Goal: Task Accomplishment & Management: Manage account settings

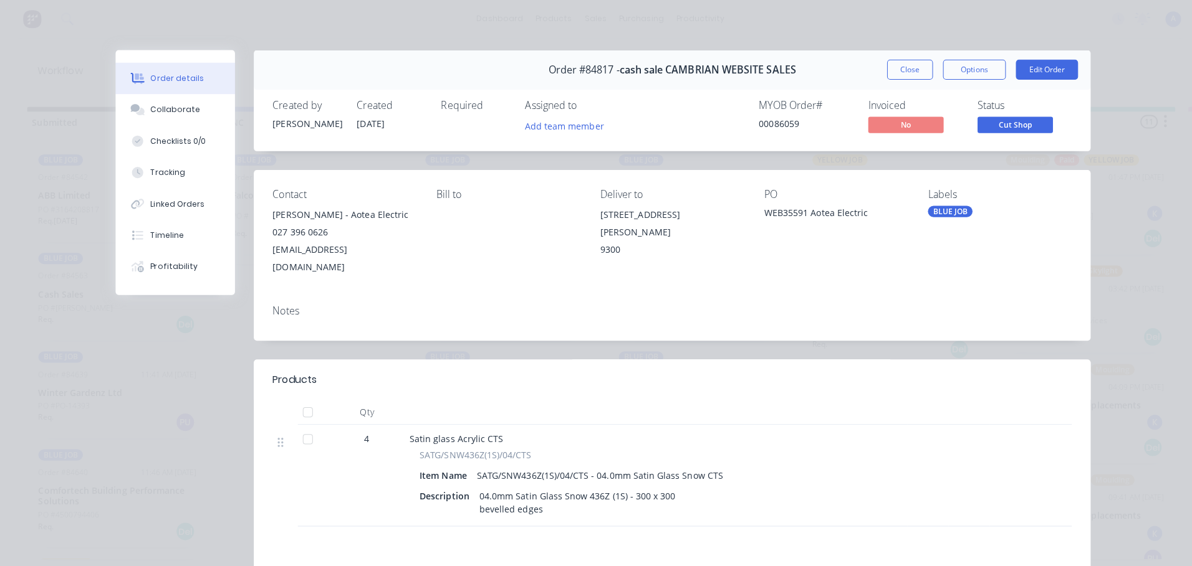
scroll to position [1, 0]
click at [573, 126] on button "Add team member" at bounding box center [560, 124] width 92 height 17
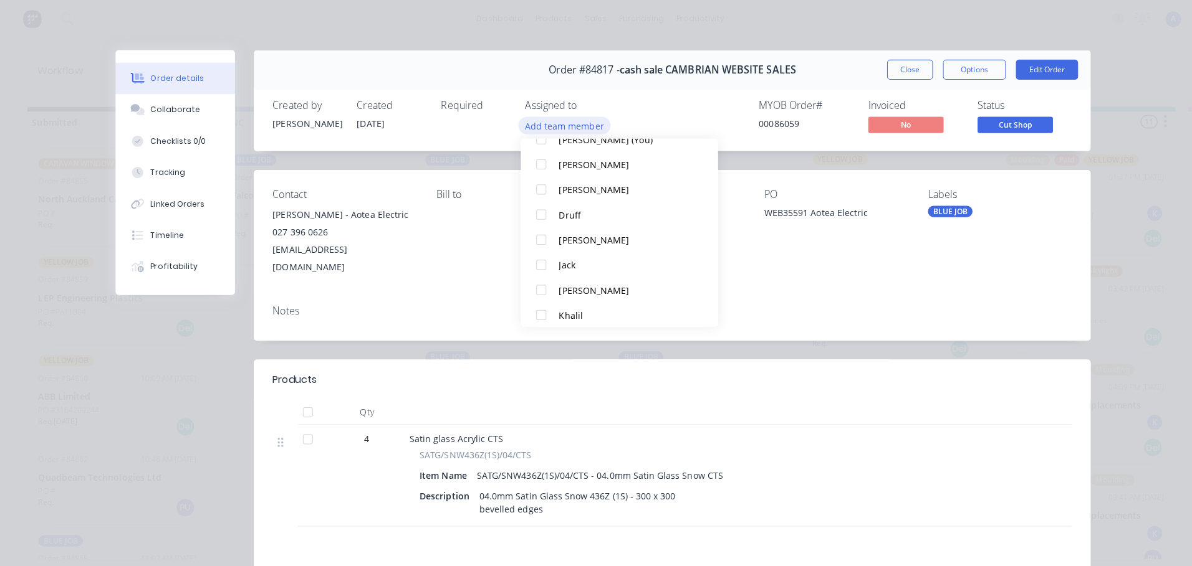
scroll to position [62, 0]
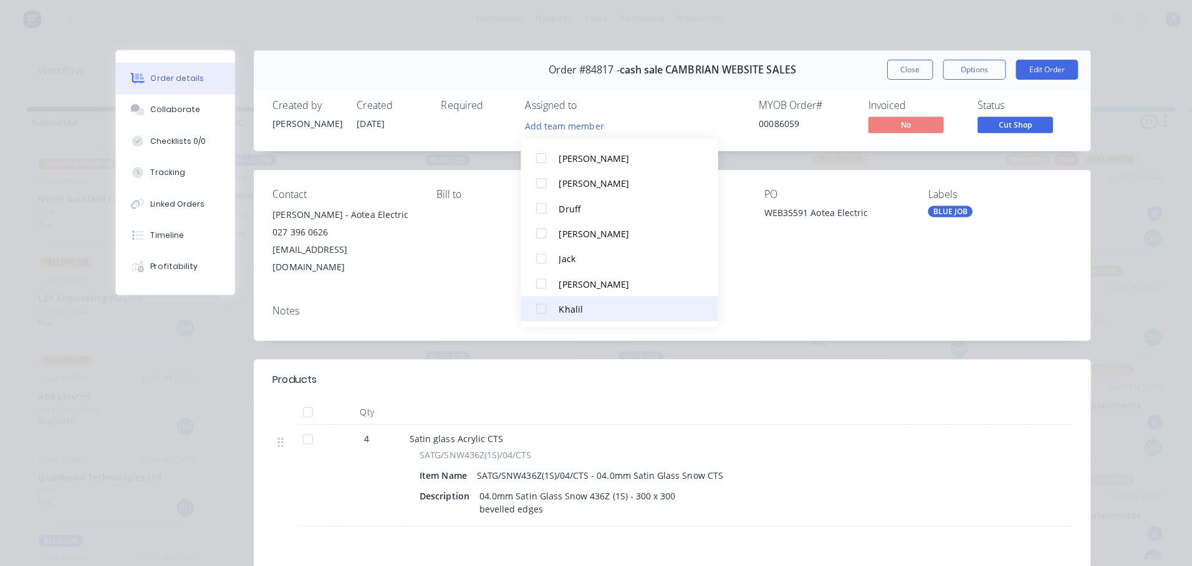
click at [578, 315] on button "Khalil" at bounding box center [615, 306] width 196 height 25
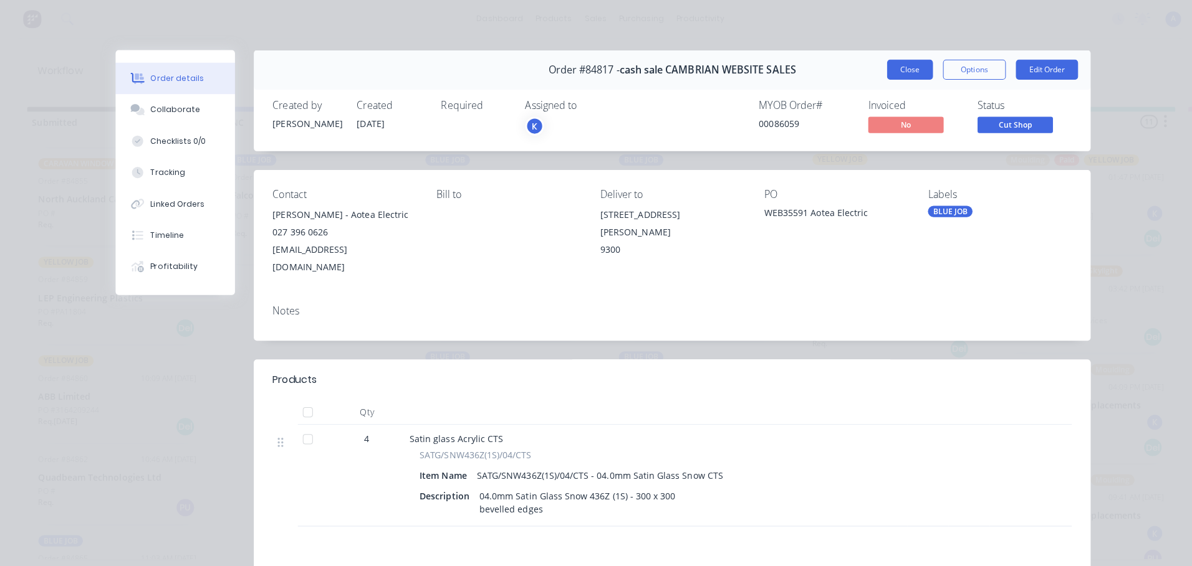
click at [907, 74] on button "Close" at bounding box center [902, 69] width 45 height 20
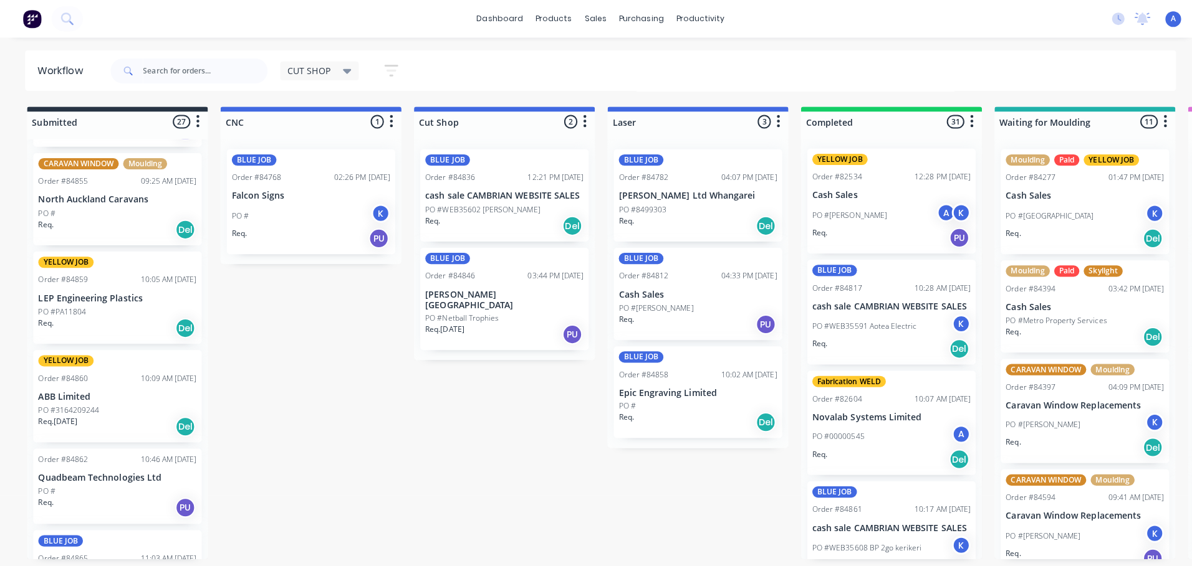
click at [503, 310] on div "PO #Netball Trophies" at bounding box center [500, 315] width 157 height 11
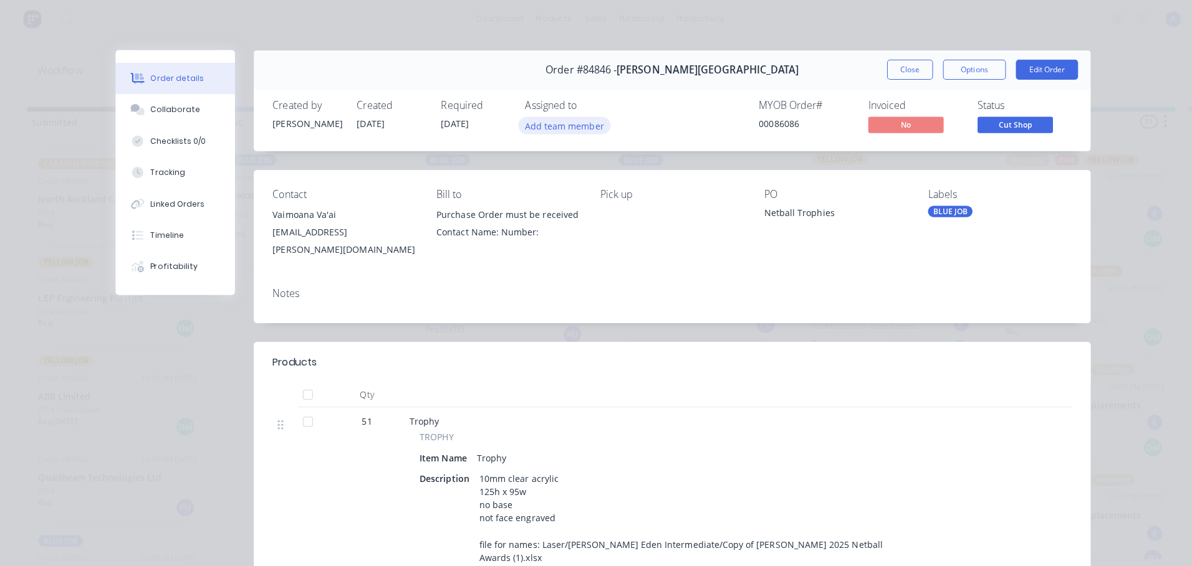
click at [581, 130] on button "Add team member" at bounding box center [560, 124] width 92 height 17
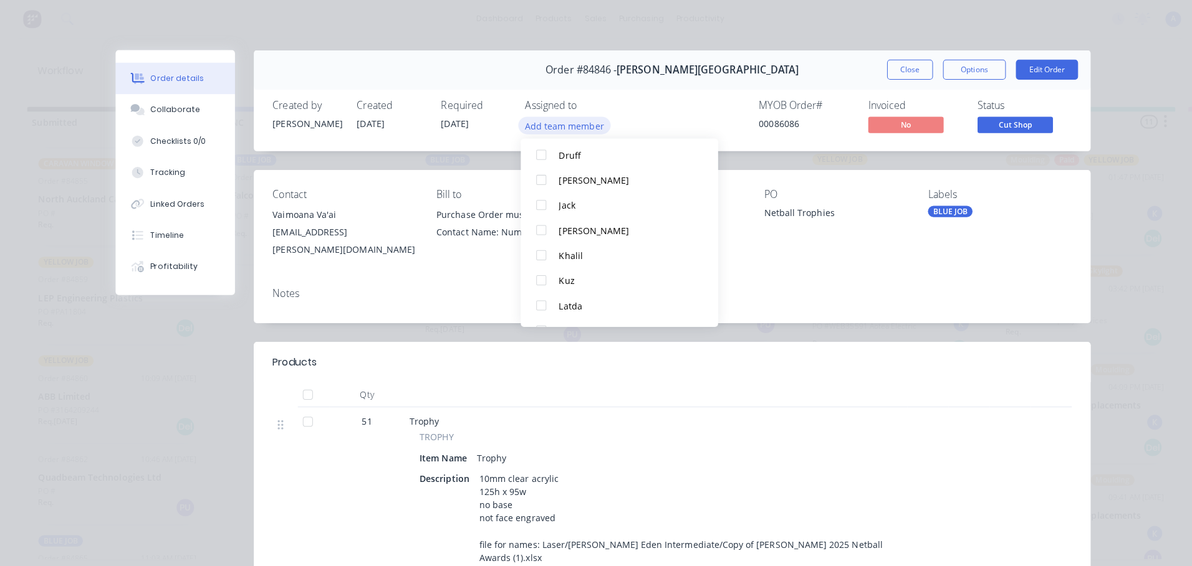
scroll to position [143, 0]
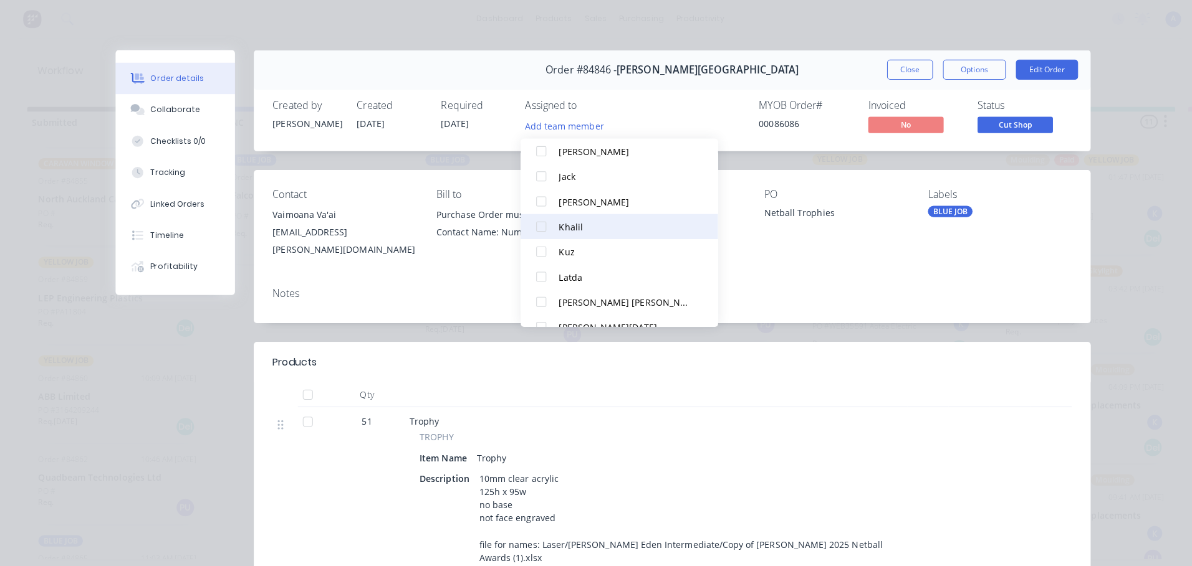
click at [595, 234] on button "Khalil" at bounding box center [615, 225] width 196 height 25
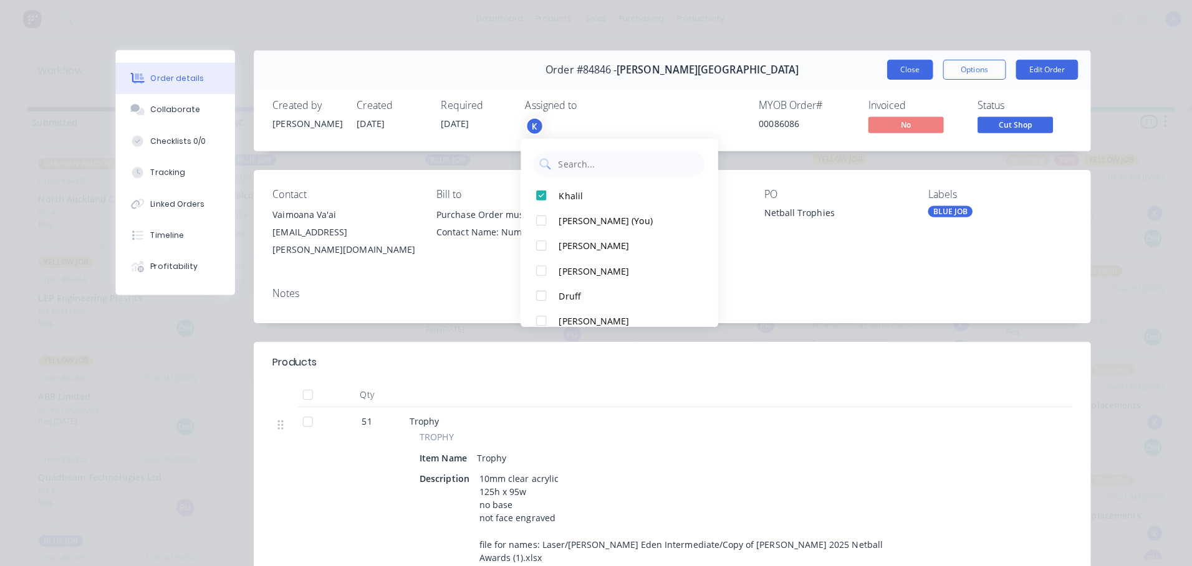
click at [897, 75] on button "Close" at bounding box center [902, 69] width 45 height 20
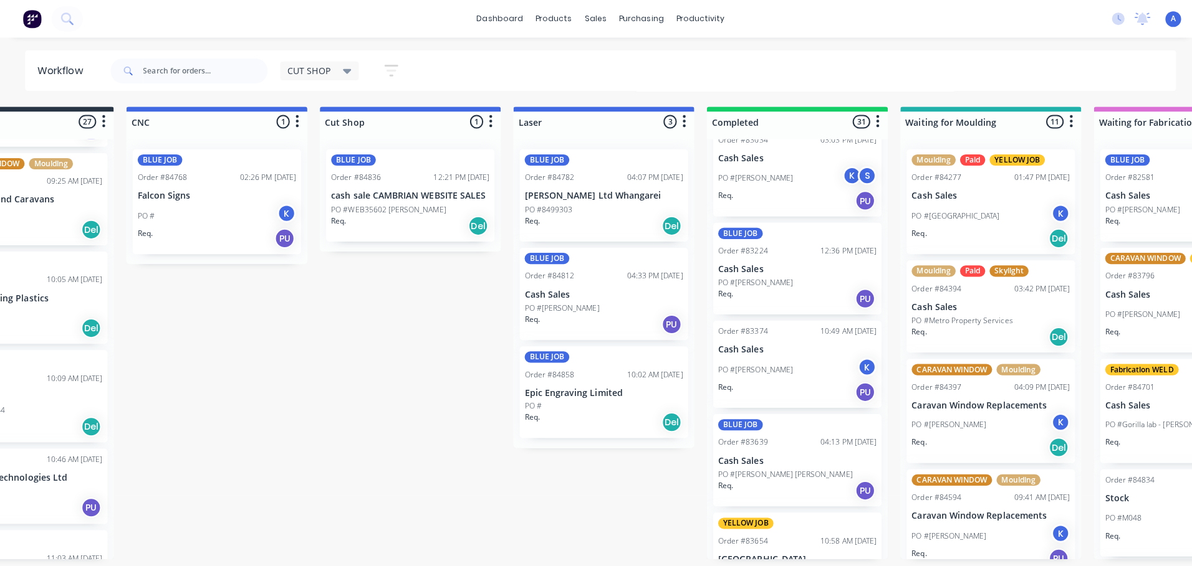
scroll to position [0, 93]
click at [396, 204] on p "PO #WEB35602 [PERSON_NAME]" at bounding box center [386, 208] width 114 height 11
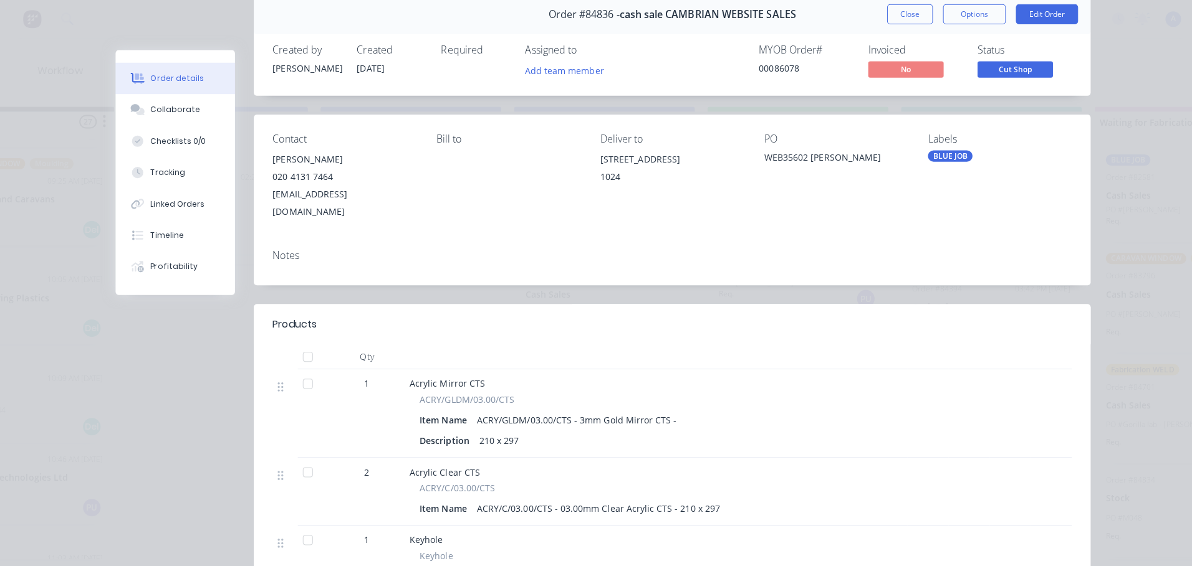
scroll to position [0, 0]
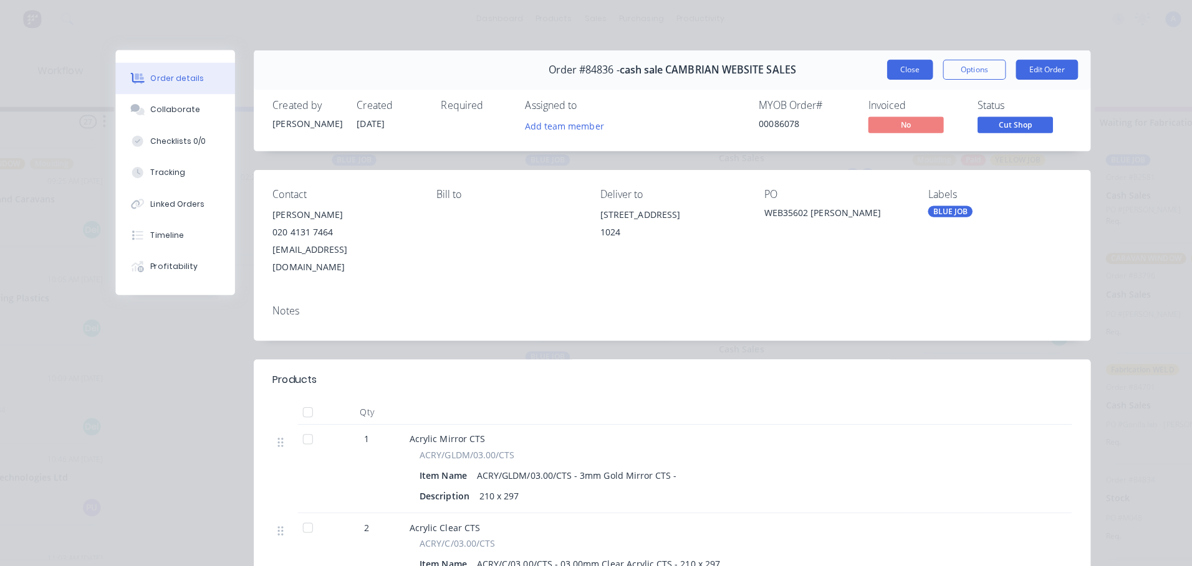
click at [897, 74] on button "Close" at bounding box center [902, 69] width 45 height 20
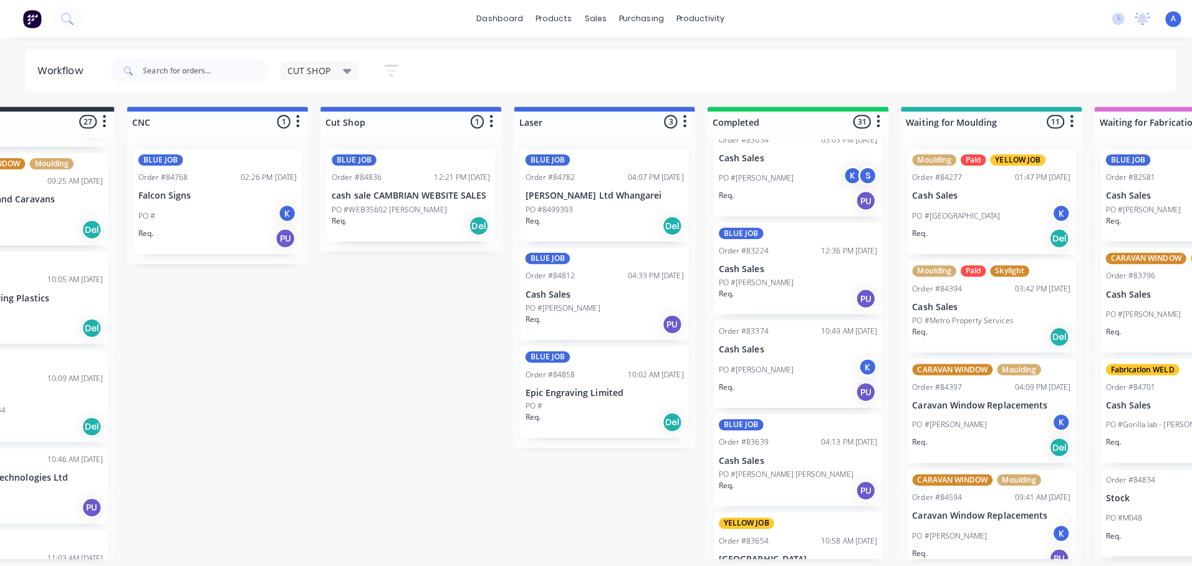
click at [589, 413] on div "Req. Del" at bounding box center [599, 419] width 157 height 21
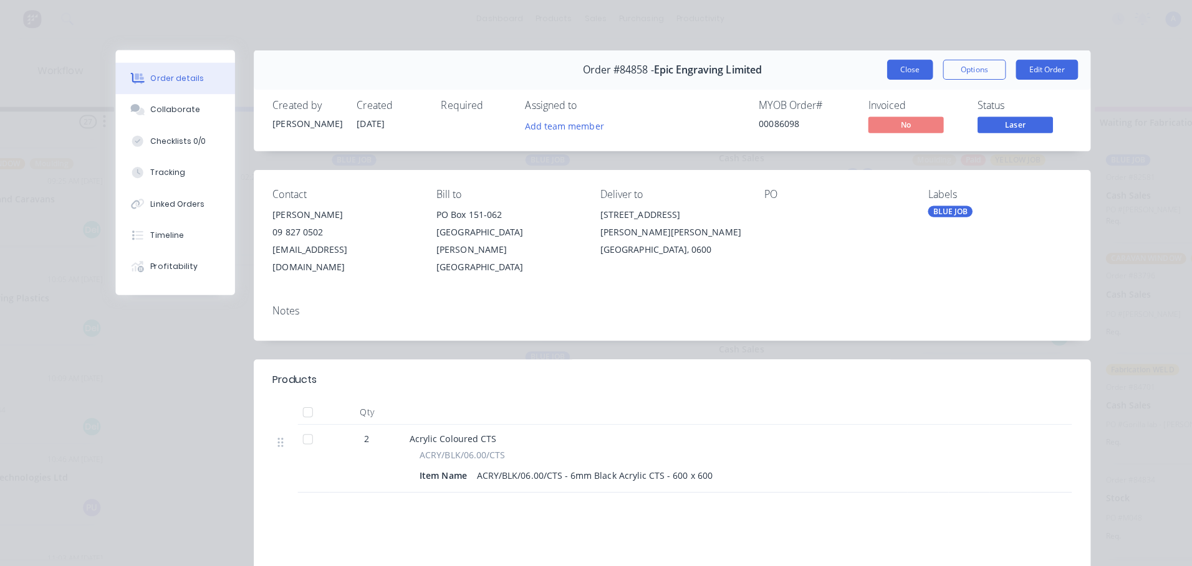
click at [902, 75] on button "Close" at bounding box center [902, 69] width 45 height 20
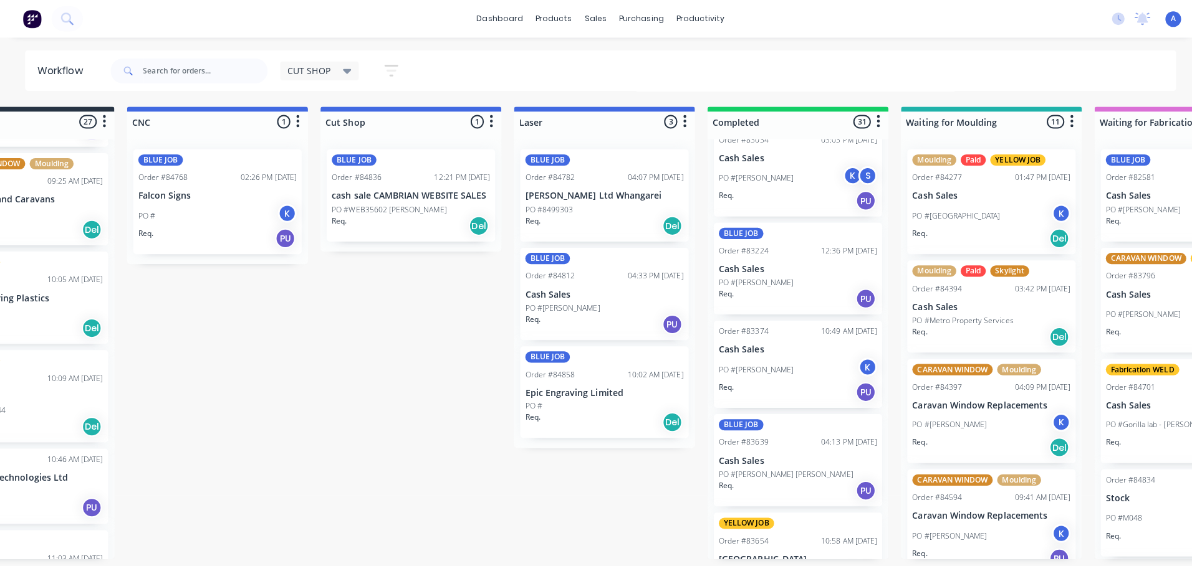
click at [605, 399] on div "PO #" at bounding box center [599, 403] width 157 height 11
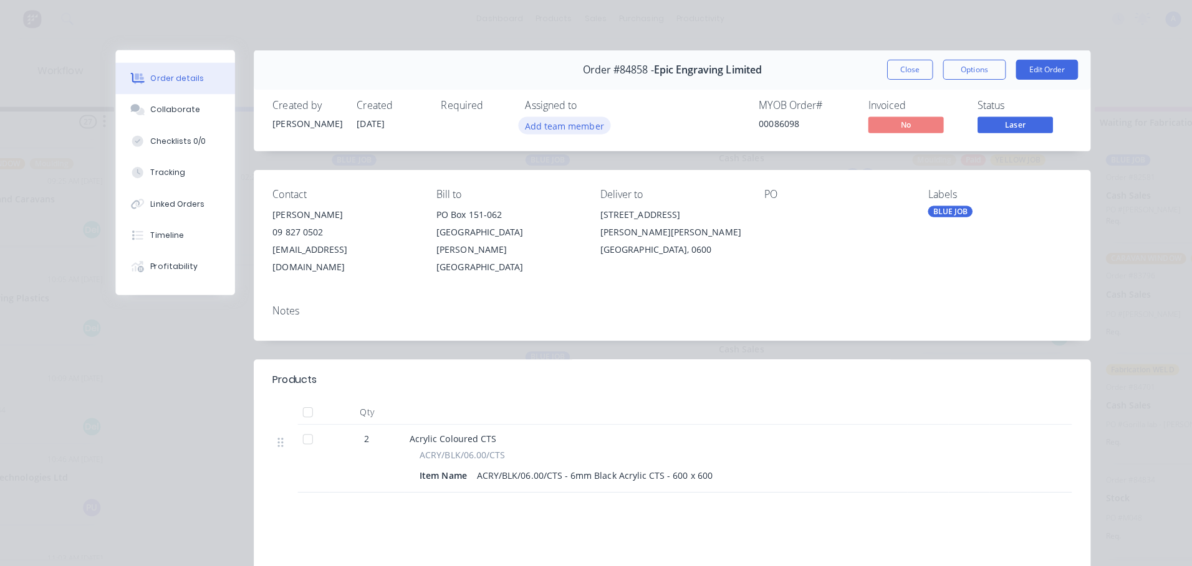
click at [563, 128] on button "Add team member" at bounding box center [560, 124] width 92 height 17
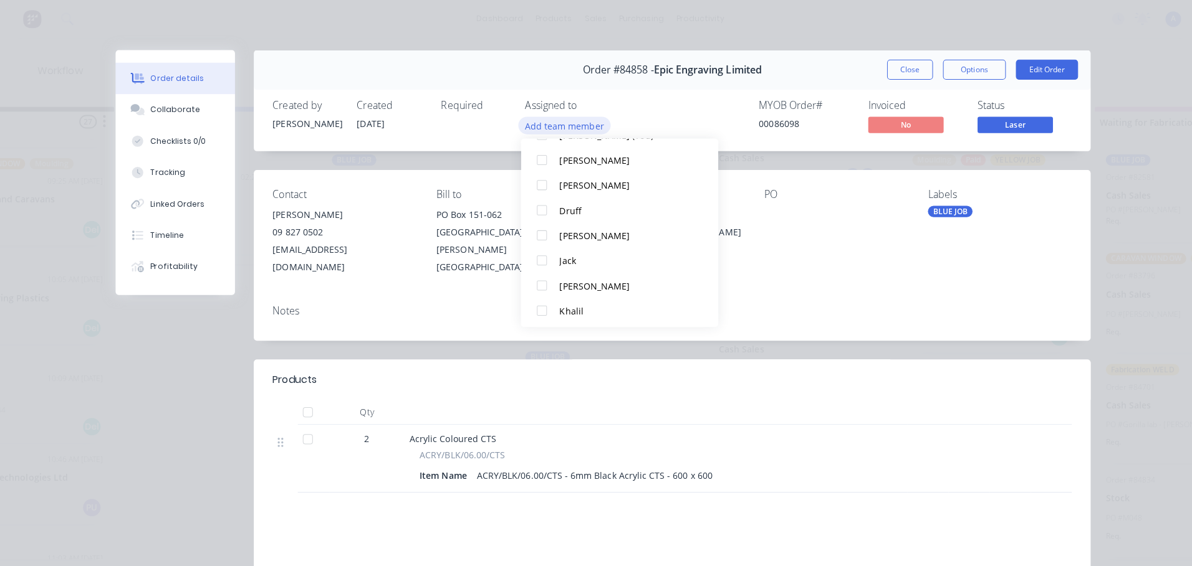
scroll to position [69, 0]
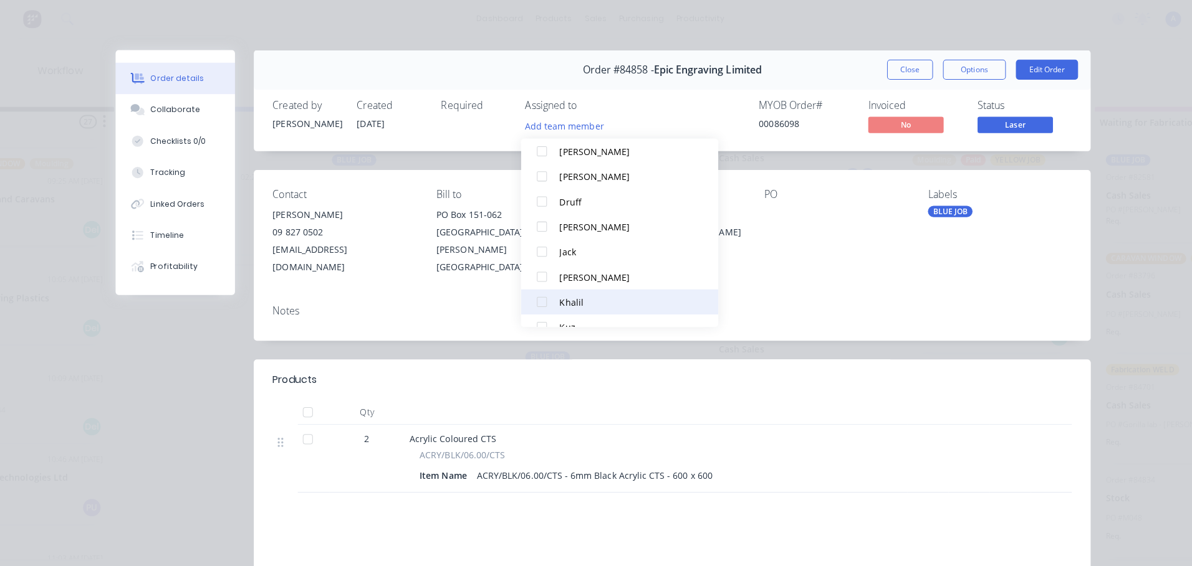
click at [587, 302] on div "Khalil" at bounding box center [620, 300] width 131 height 13
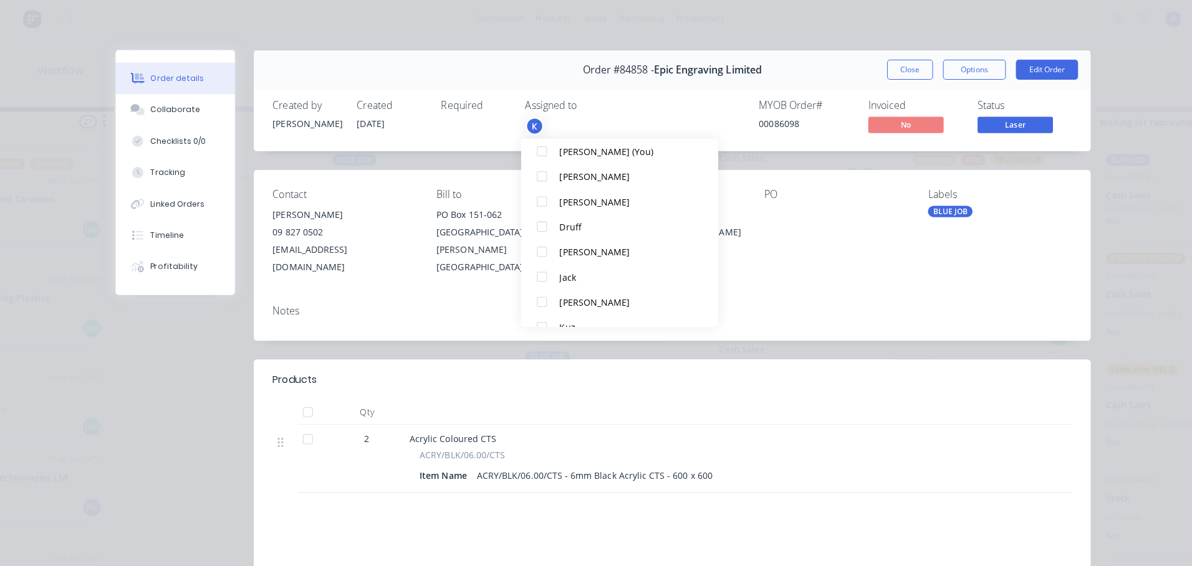
scroll to position [0, 0]
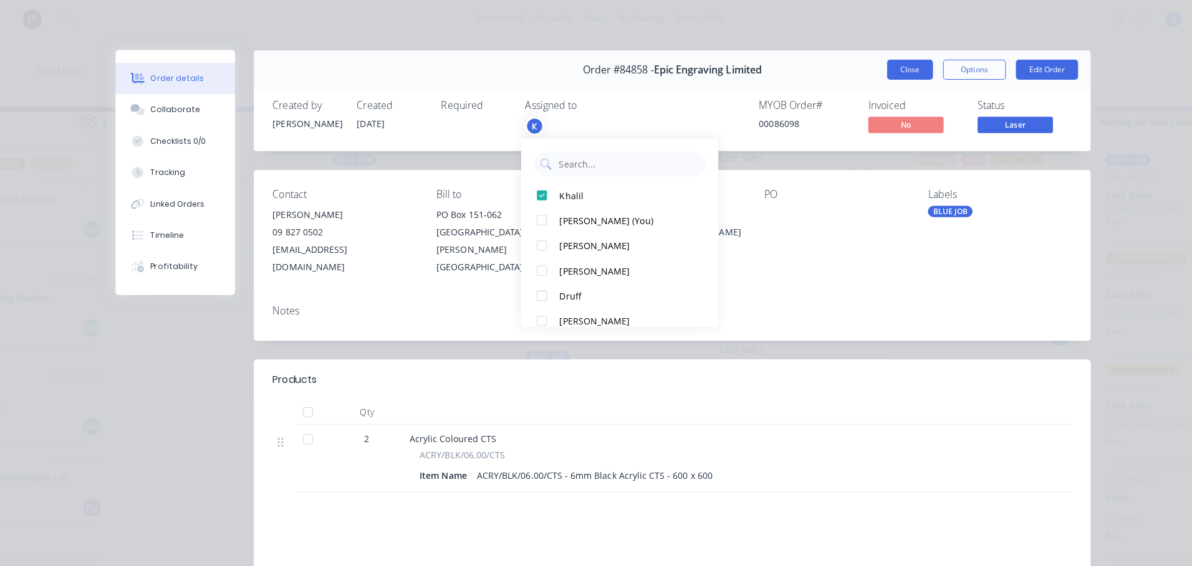
click at [913, 75] on button "Close" at bounding box center [902, 69] width 45 height 20
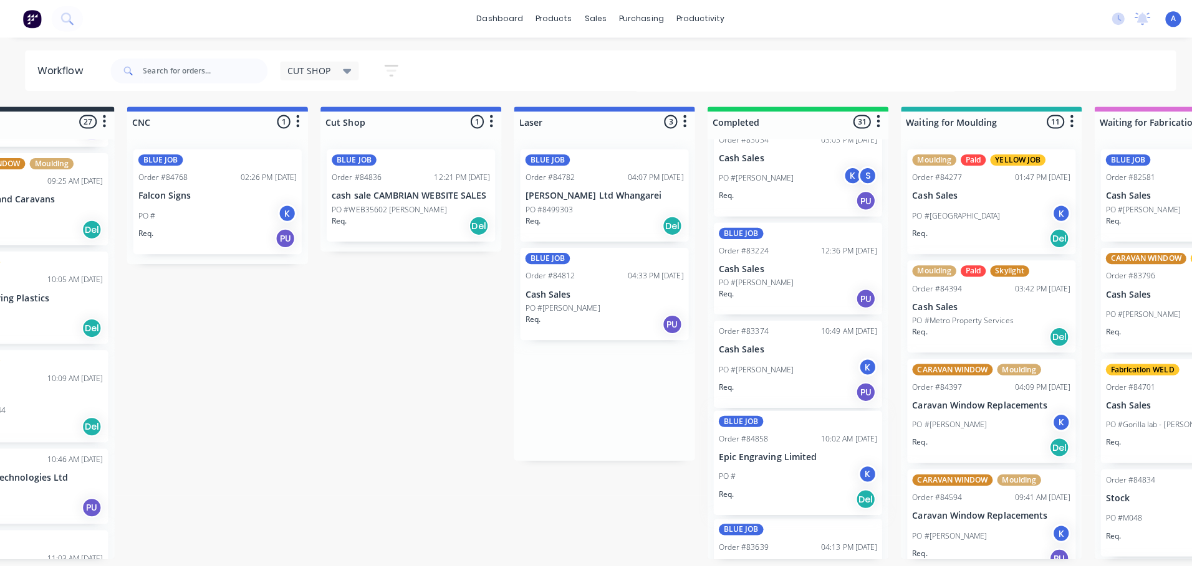
scroll to position [702, 0]
click at [414, 209] on p "PO #WEB35602 [PERSON_NAME]" at bounding box center [386, 208] width 114 height 11
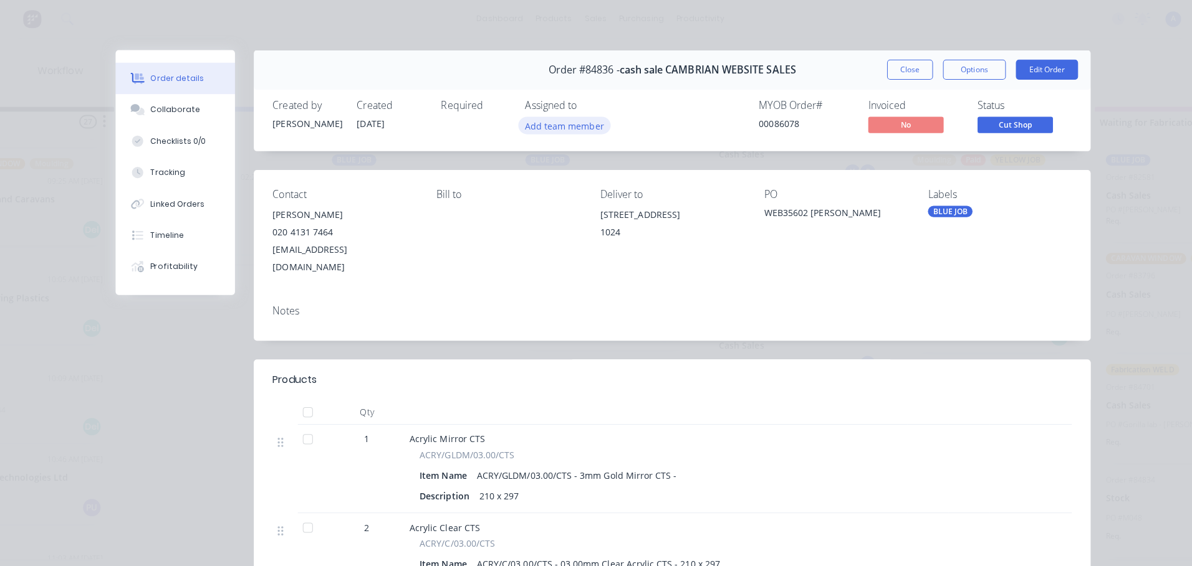
click at [565, 127] on button "Add team member" at bounding box center [560, 124] width 92 height 17
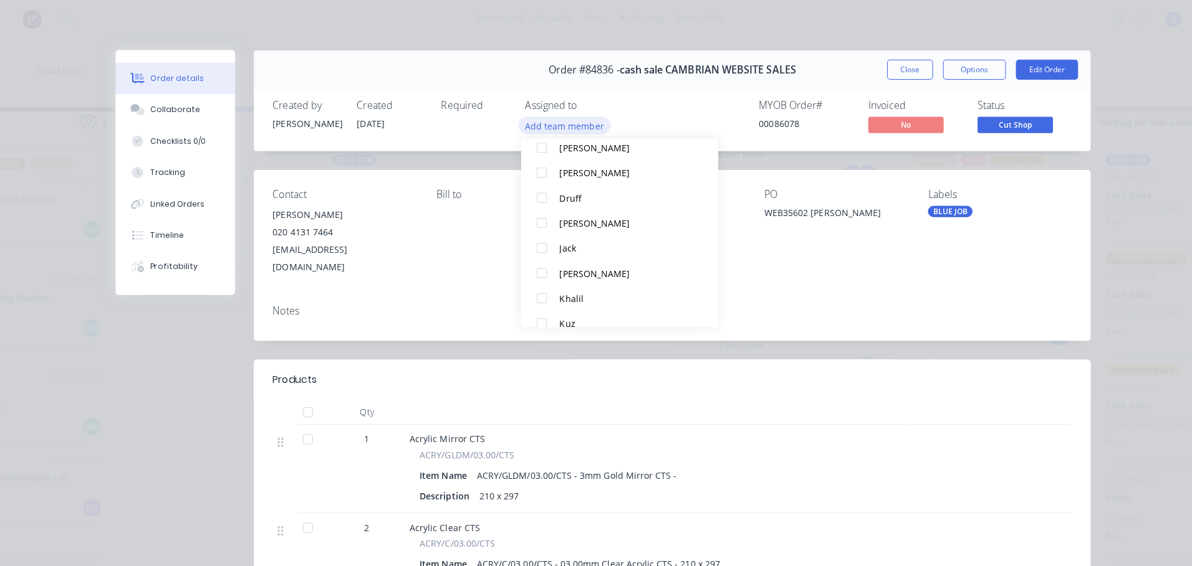
scroll to position [79, 0]
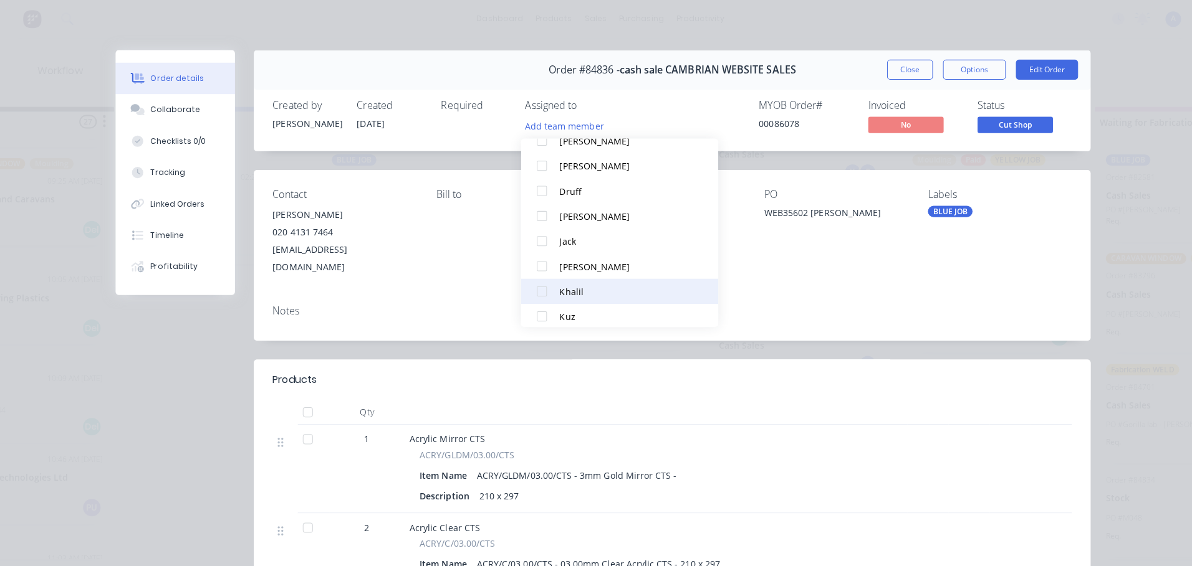
click at [576, 300] on button "Khalil" at bounding box center [615, 289] width 196 height 25
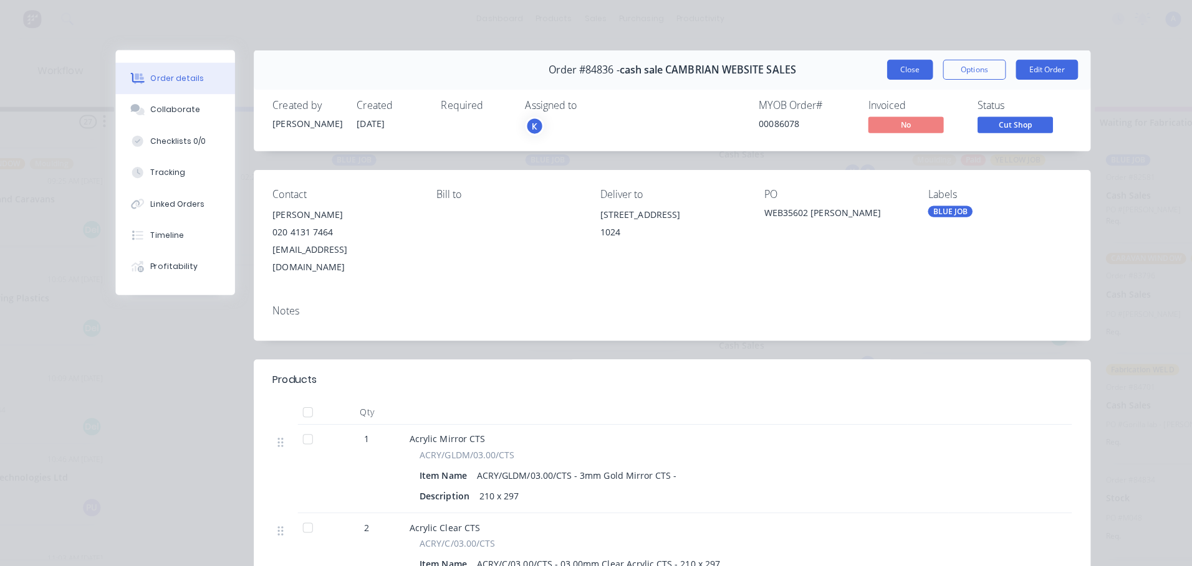
click at [898, 75] on button "Close" at bounding box center [902, 69] width 45 height 20
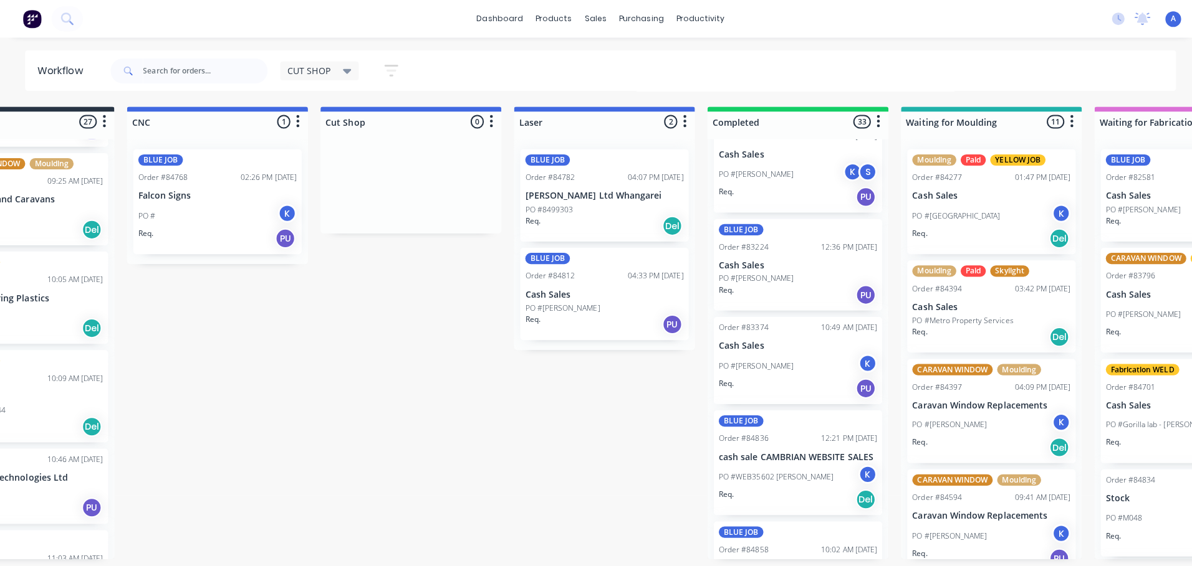
click at [345, 70] on icon at bounding box center [344, 71] width 9 height 5
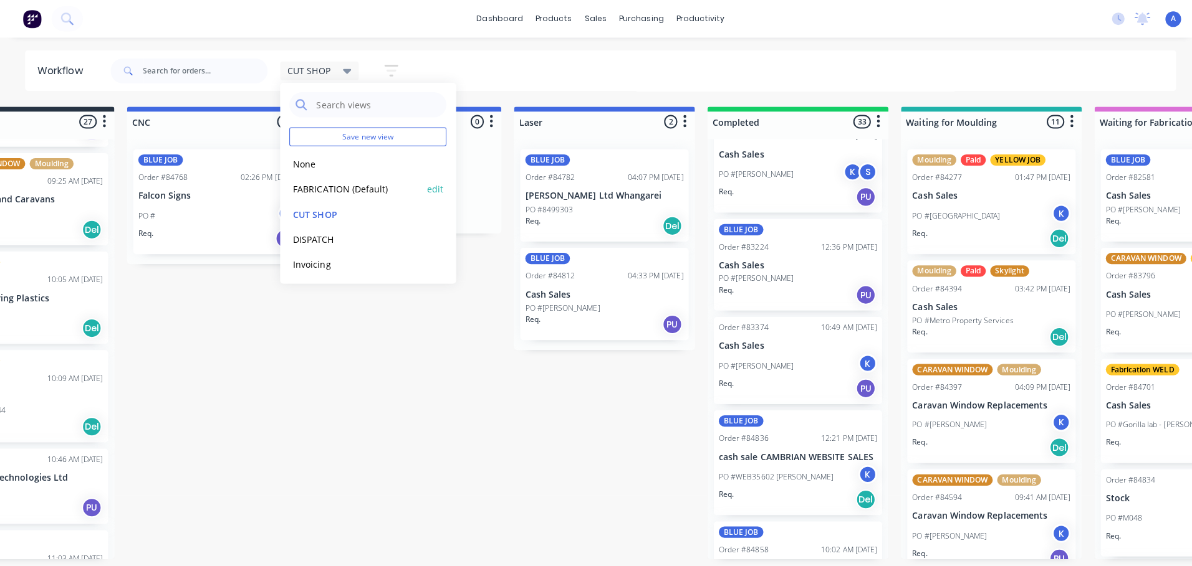
click at [371, 191] on button "FABRICATION (Default)" at bounding box center [353, 188] width 133 height 14
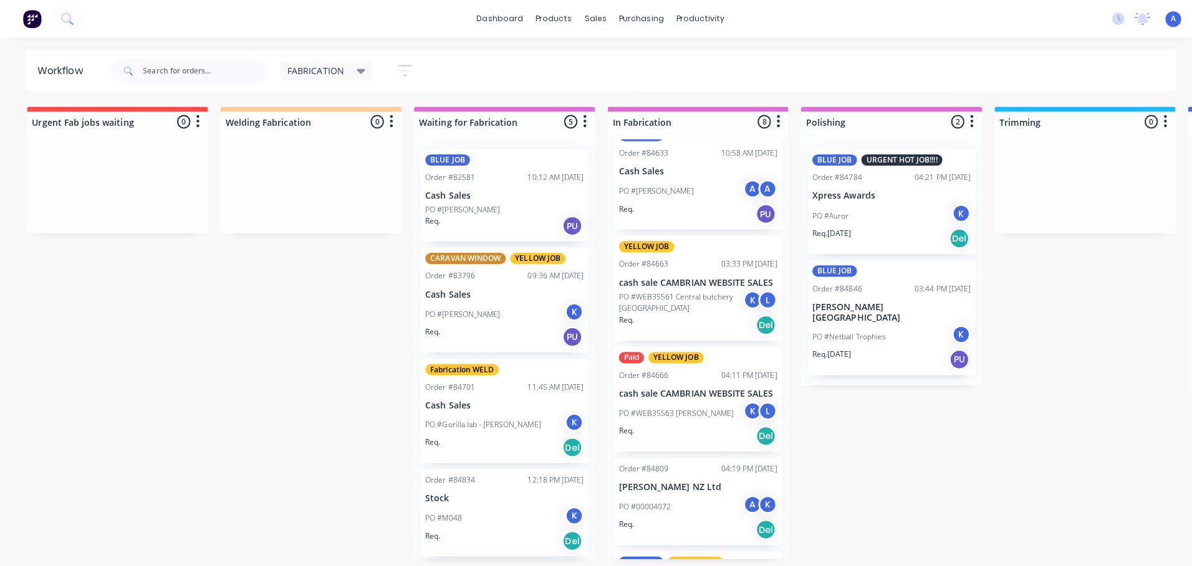
scroll to position [467, 0]
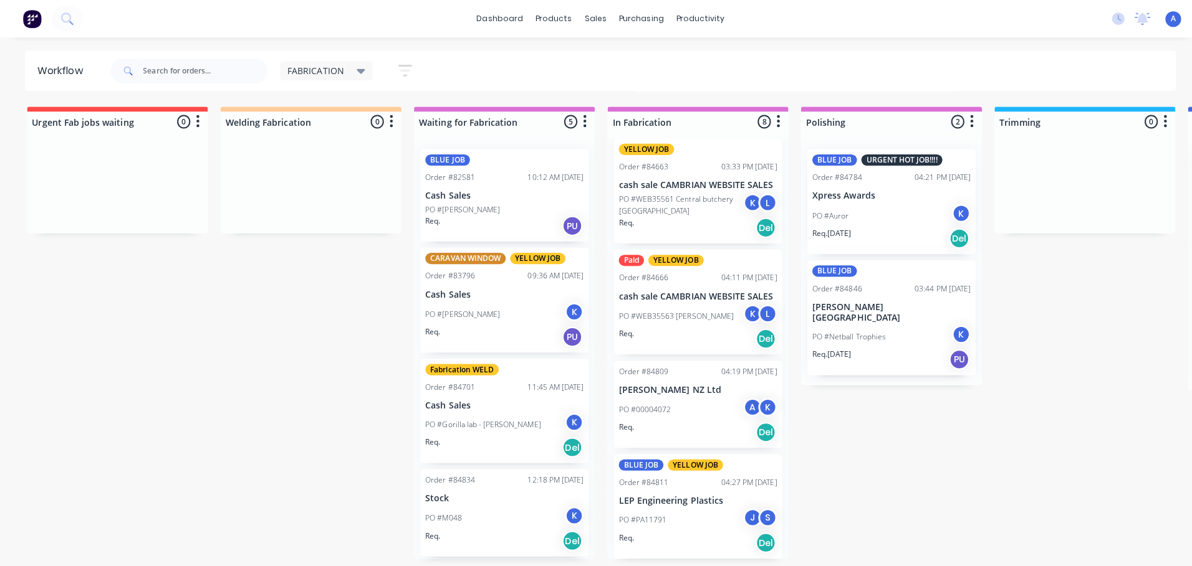
click at [737, 510] on div "J" at bounding box center [746, 514] width 19 height 19
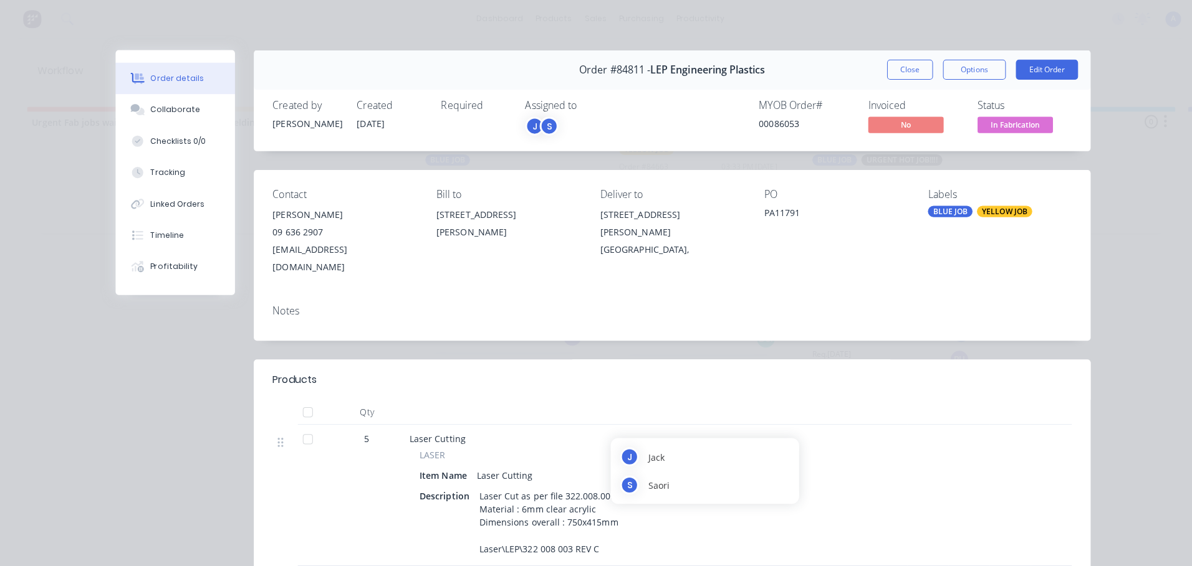
click at [1020, 128] on span "In Fabrication" at bounding box center [1007, 124] width 75 height 16
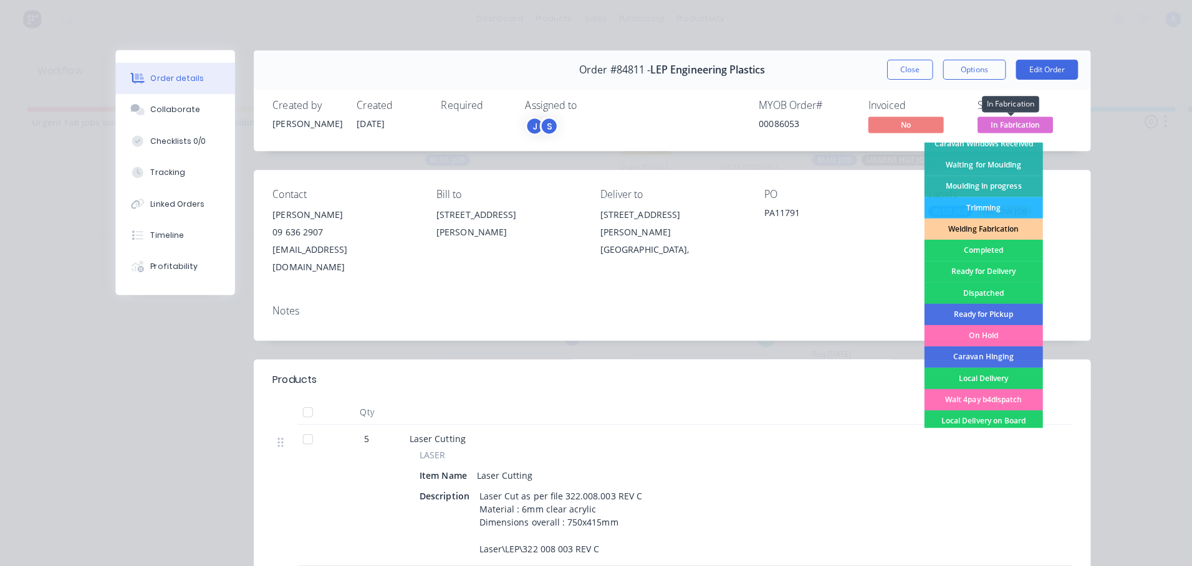
scroll to position [201, 0]
click at [977, 249] on div "Completed" at bounding box center [976, 247] width 118 height 21
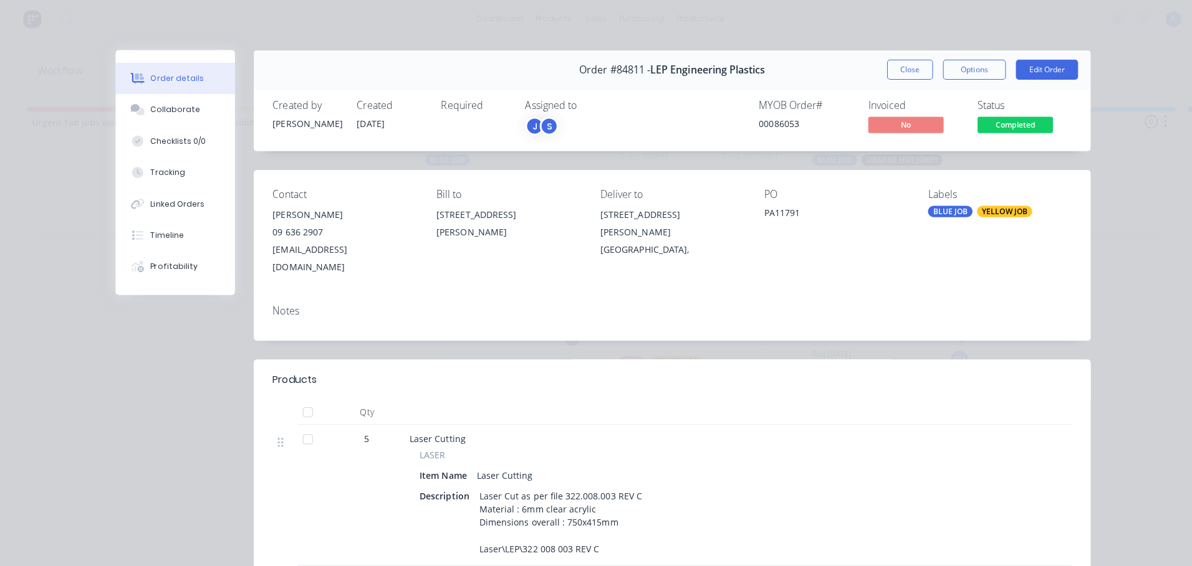
scroll to position [357, 0]
click at [900, 71] on button "Close" at bounding box center [902, 69] width 45 height 20
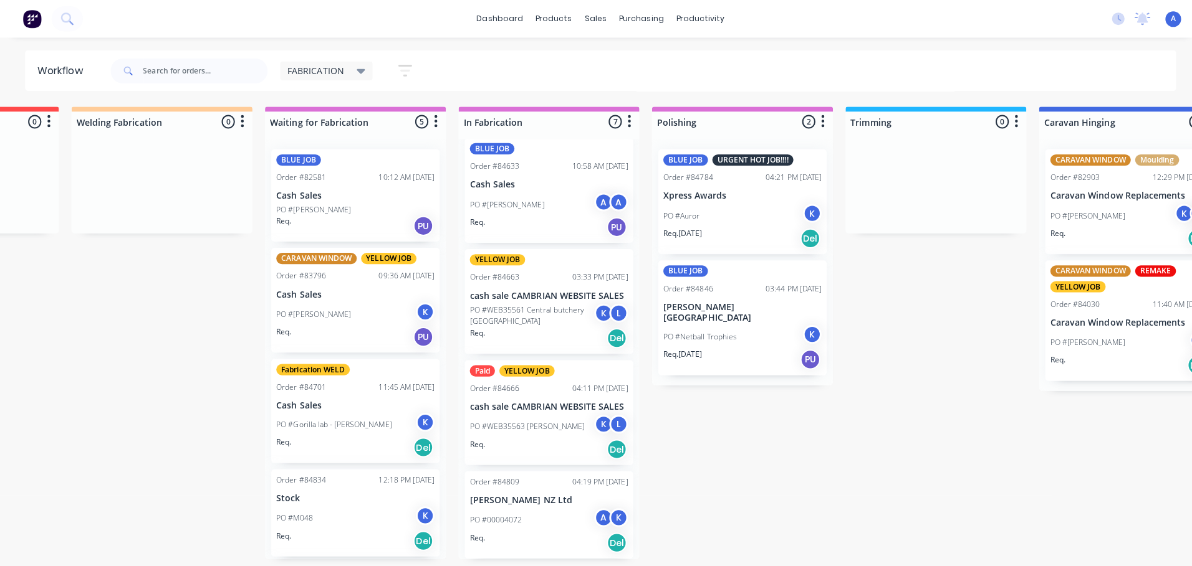
scroll to position [0, 109]
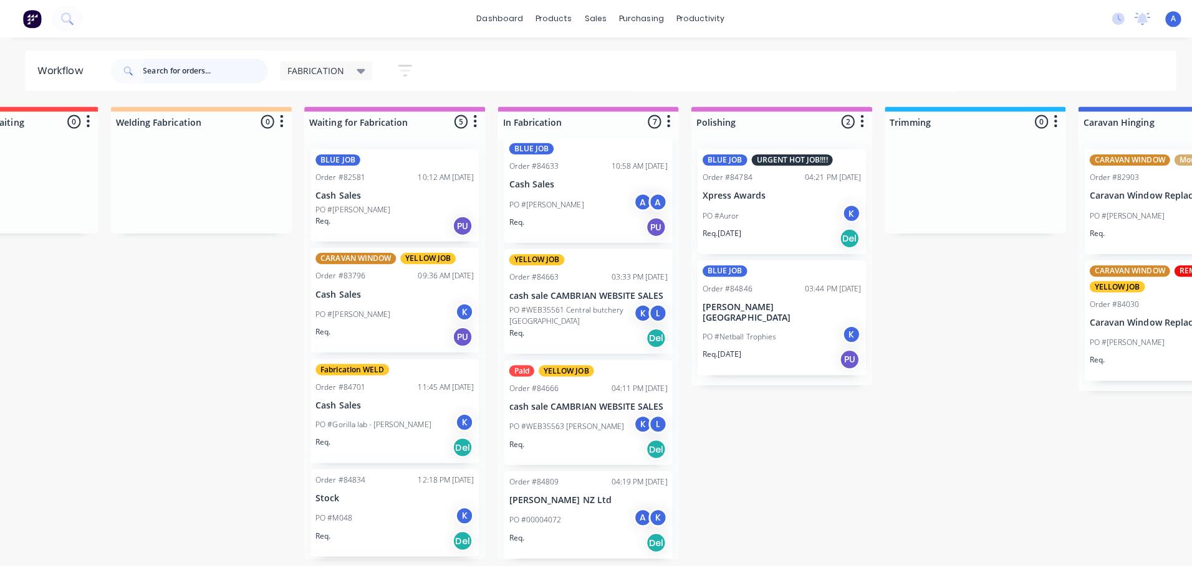
click at [150, 67] on input "text" at bounding box center [203, 70] width 123 height 25
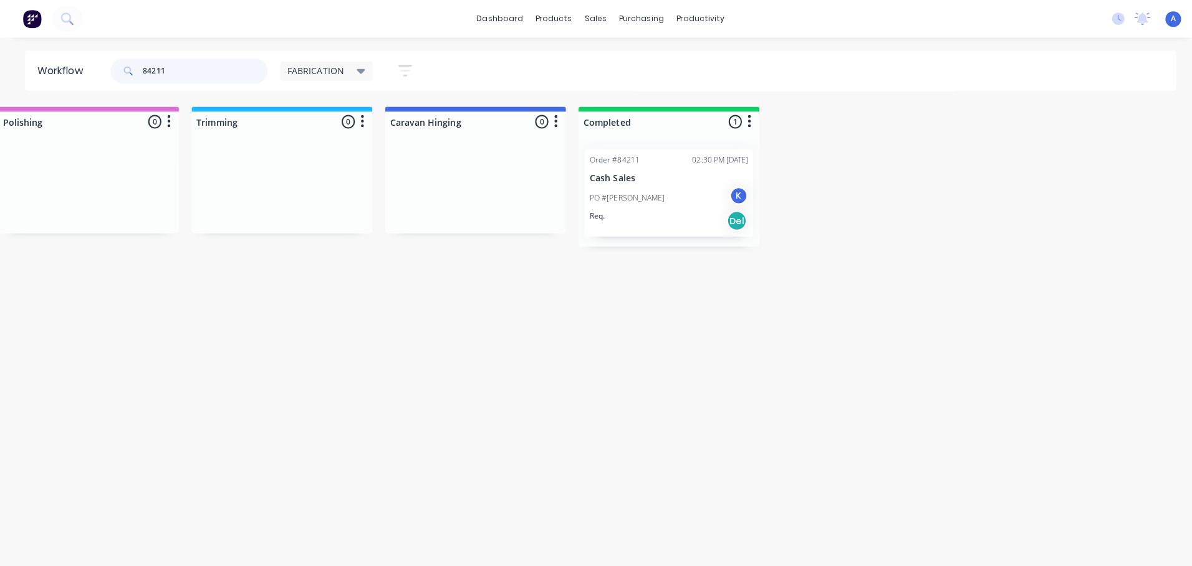
scroll to position [0, 786]
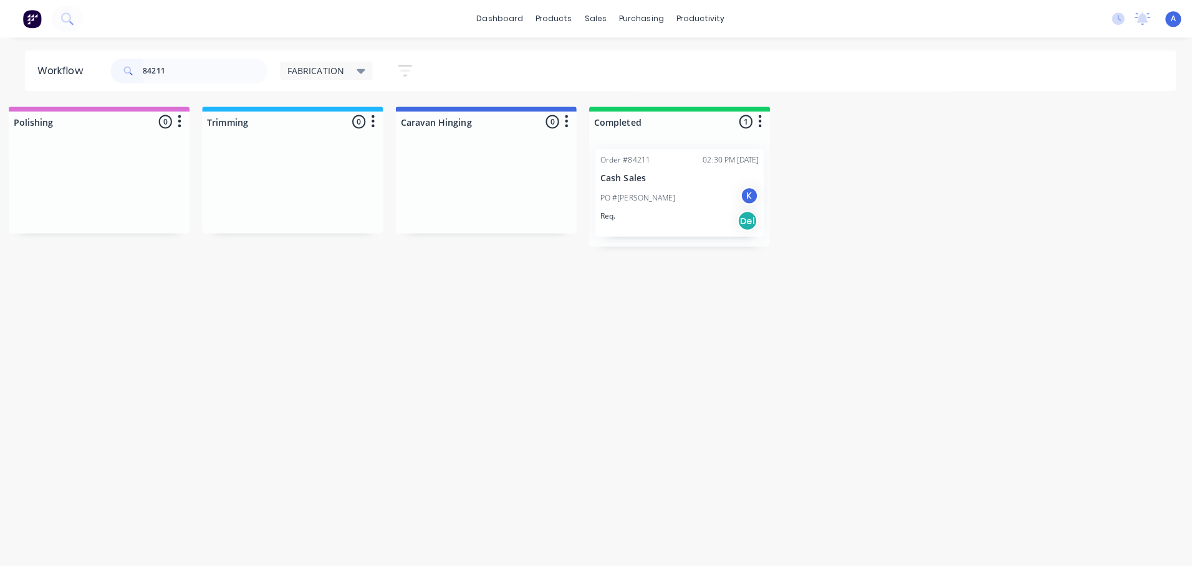
click at [743, 193] on div "K" at bounding box center [743, 194] width 19 height 19
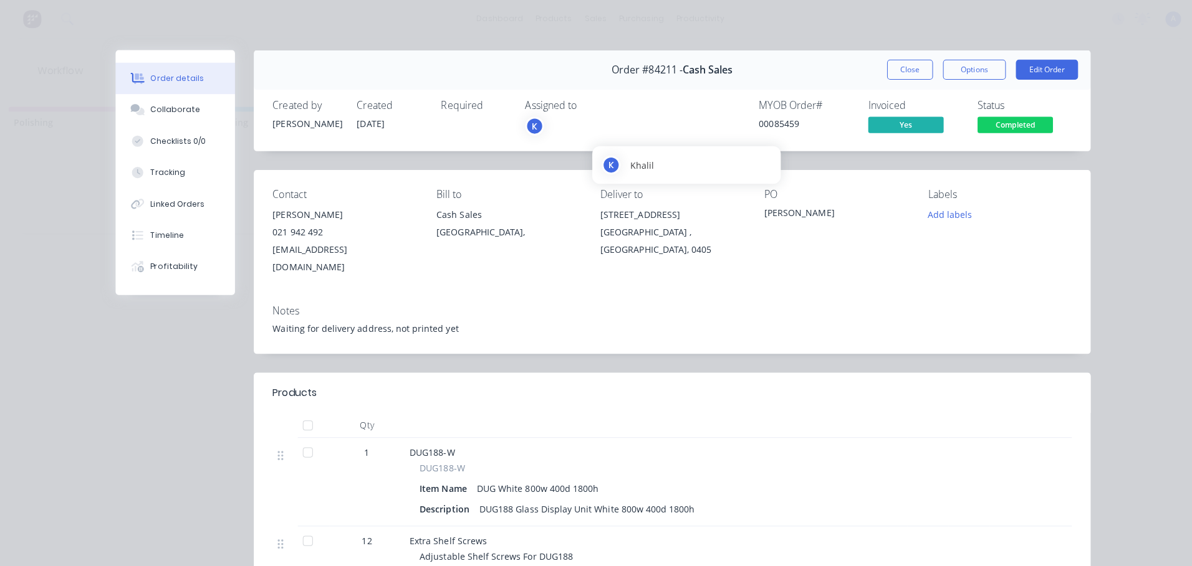
click at [532, 126] on div "K" at bounding box center [530, 125] width 19 height 19
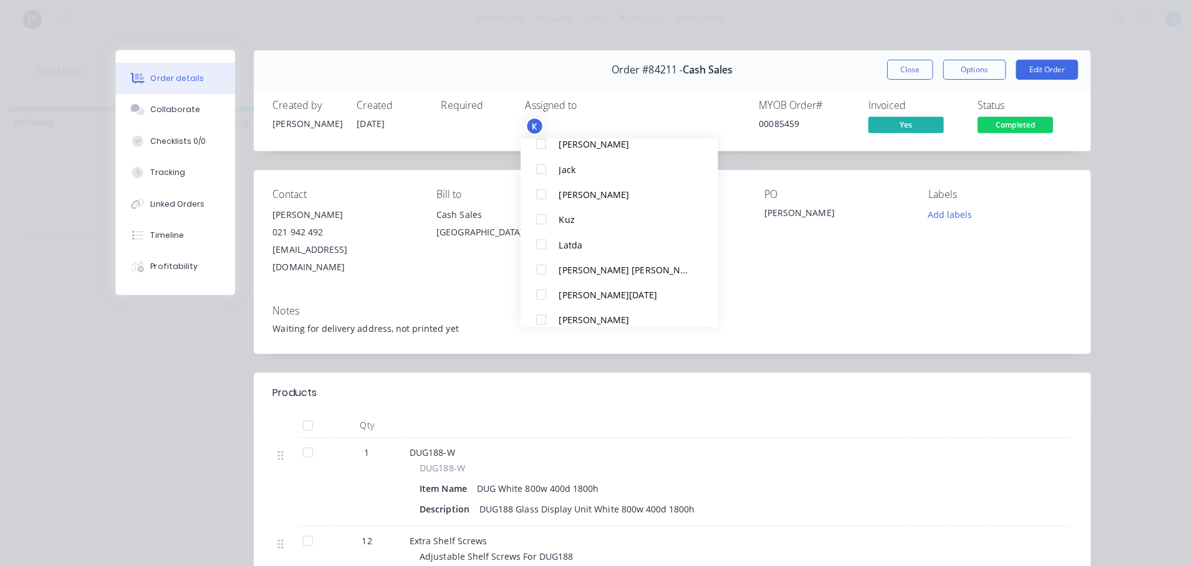
scroll to position [212, 0]
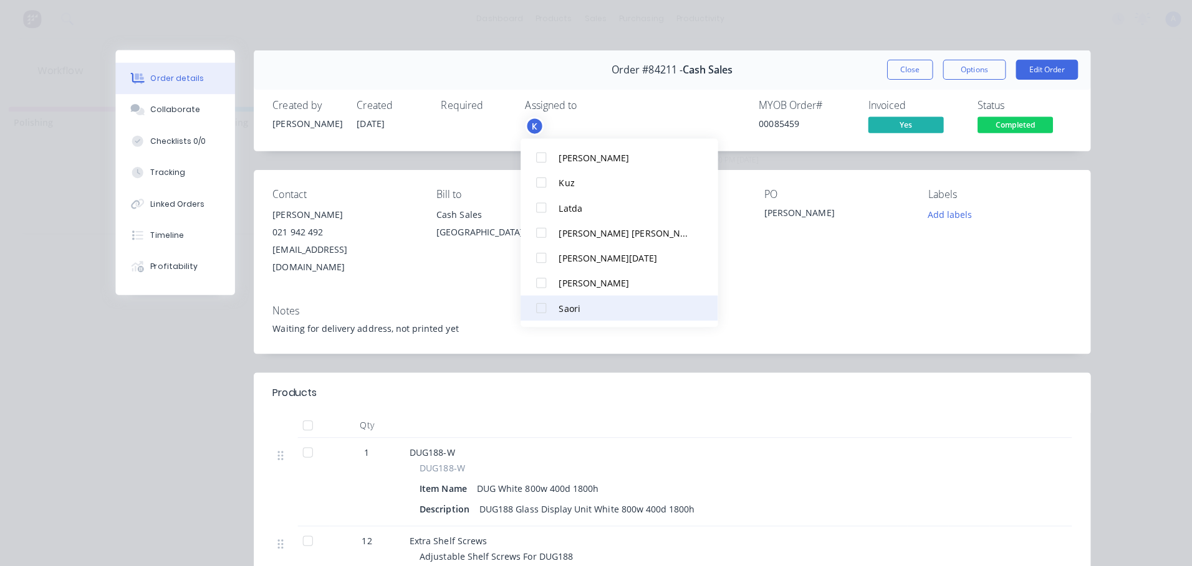
click at [531, 311] on div at bounding box center [537, 306] width 25 height 25
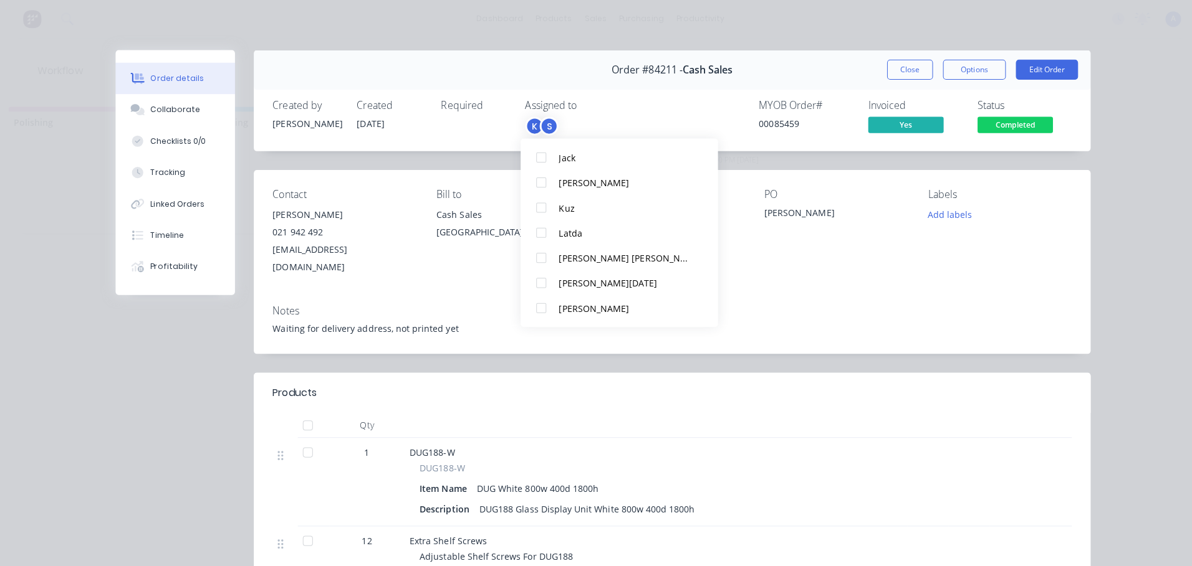
scroll to position [0, 0]
click at [900, 69] on button "Close" at bounding box center [902, 69] width 45 height 20
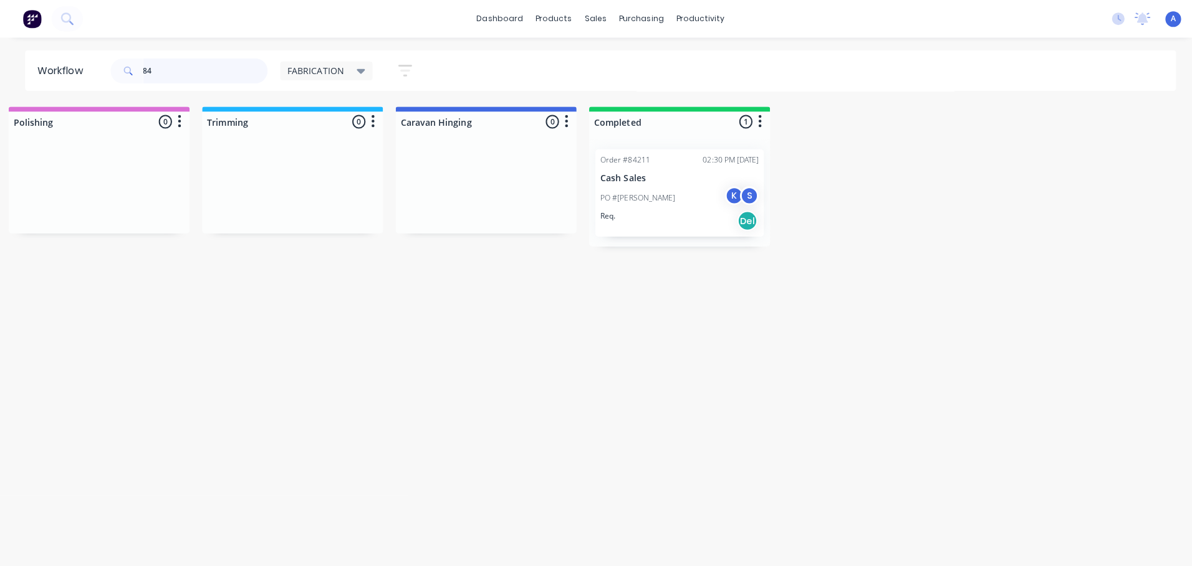
type input "8"
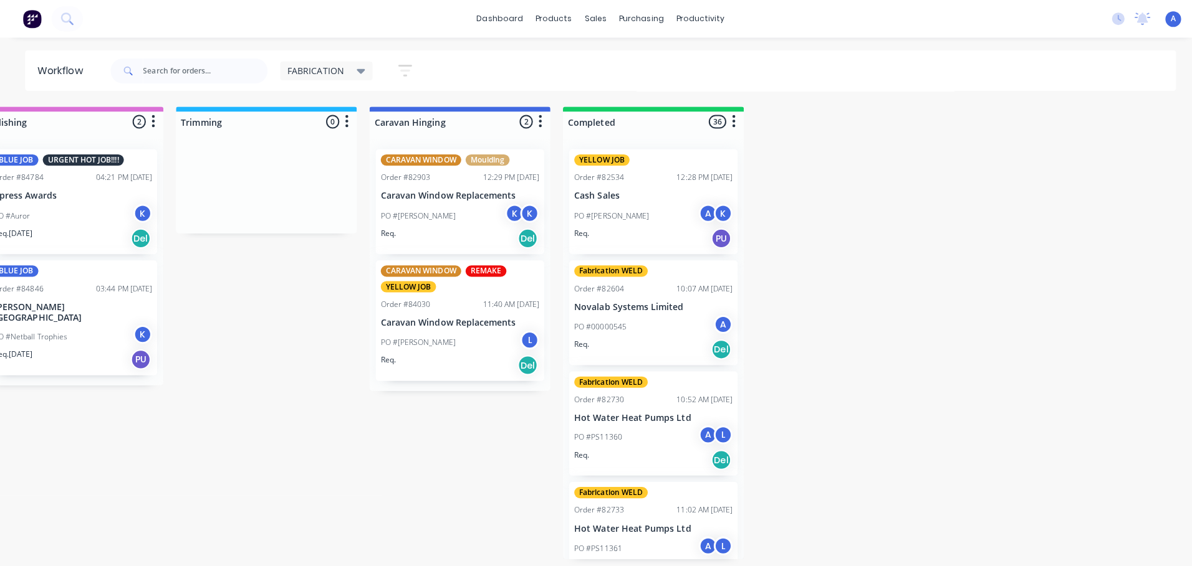
scroll to position [0, 788]
